Goal: Answer question/provide support

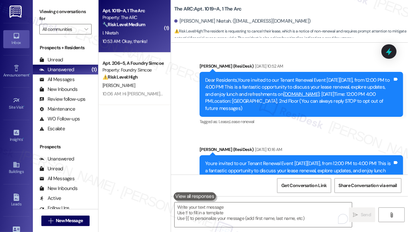
scroll to position [2206, 0]
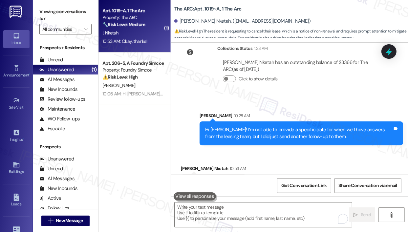
click at [296, 98] on div "Sent via SMS [PERSON_NAME] 10:28 AM Hi [PERSON_NAME]! I’m not able to provide a…" at bounding box center [289, 124] width 237 height 53
click at [287, 11] on div "The ARC: Apt. 1019~A, 1 The Arc" at bounding box center [239, 9] width 131 height 8
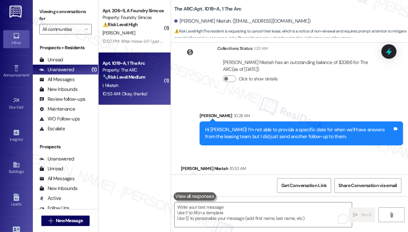
click at [281, 71] on div "[PERSON_NAME] Nketah has an outstanding balance of $3366 for The ARC (as of [DA…" at bounding box center [300, 73] width 167 height 38
click at [292, 13] on div "The ARC: Apt. 1019~A, 1 The Arc [PERSON_NAME] Nketah. ([EMAIL_ADDRESS][DOMAIN_N…" at bounding box center [291, 20] width 234 height 36
click at [307, 12] on div "The ARC: Apt. 1019~A, 1 The Arc [PERSON_NAME] Nketah. ([EMAIL_ADDRESS][DOMAIN_N…" at bounding box center [291, 20] width 234 height 36
click at [305, 10] on div "The ARC: Apt. 1019~A, 1 The Arc" at bounding box center [239, 9] width 131 height 8
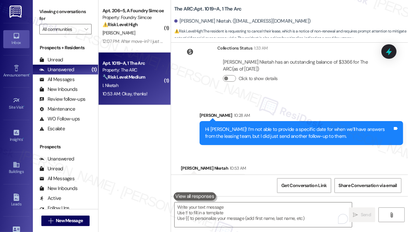
drag, startPoint x: 293, startPoint y: 76, endPoint x: 290, endPoint y: 73, distance: 4.0
click at [293, 76] on div "Collections Status 1:33 AM [PERSON_NAME] Nketah has an outstanding balance of $…" at bounding box center [282, 68] width 213 height 57
click at [150, 142] on div "( 1 ) Apt. 206~5, A Foundry Simcoe Property: Foundry Simcoe ⚠️ Risk Level: High…" at bounding box center [134, 92] width 72 height 185
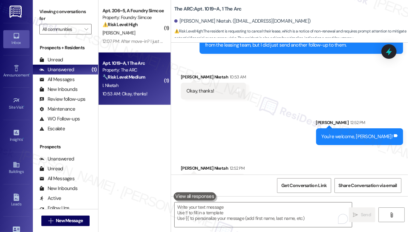
scroll to position [2298, 0]
